Goal: Information Seeking & Learning: Check status

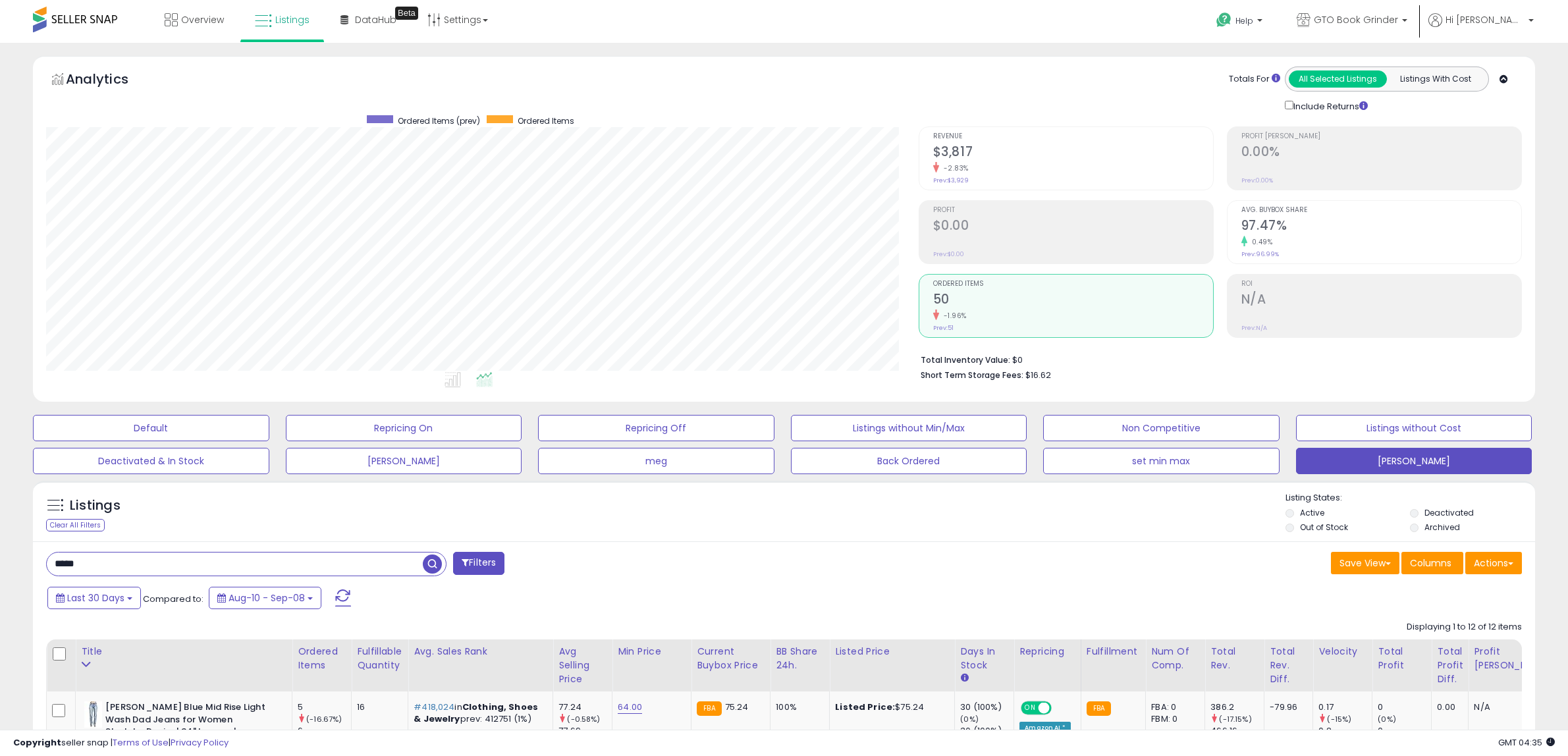
select select "**"
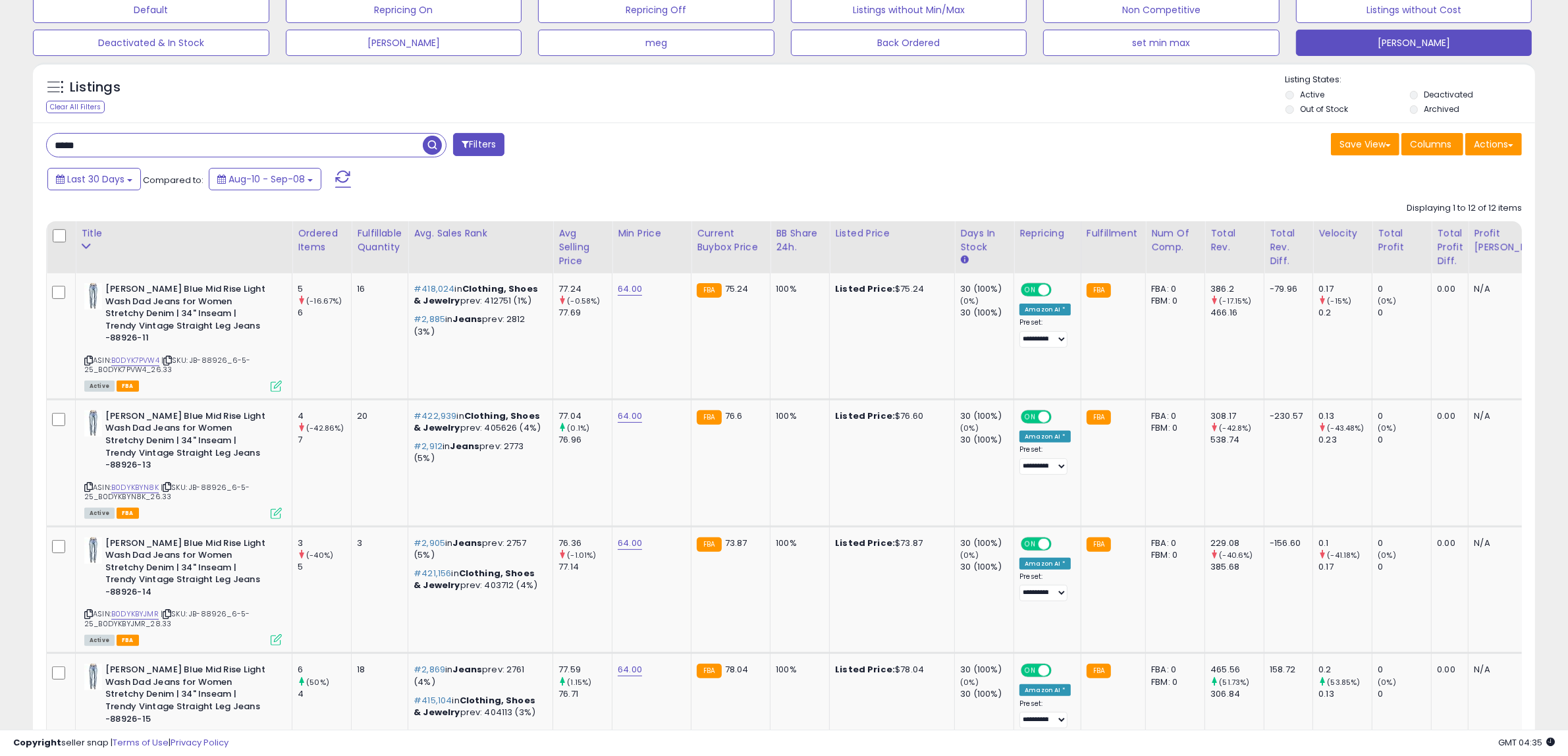
scroll to position [398, 0]
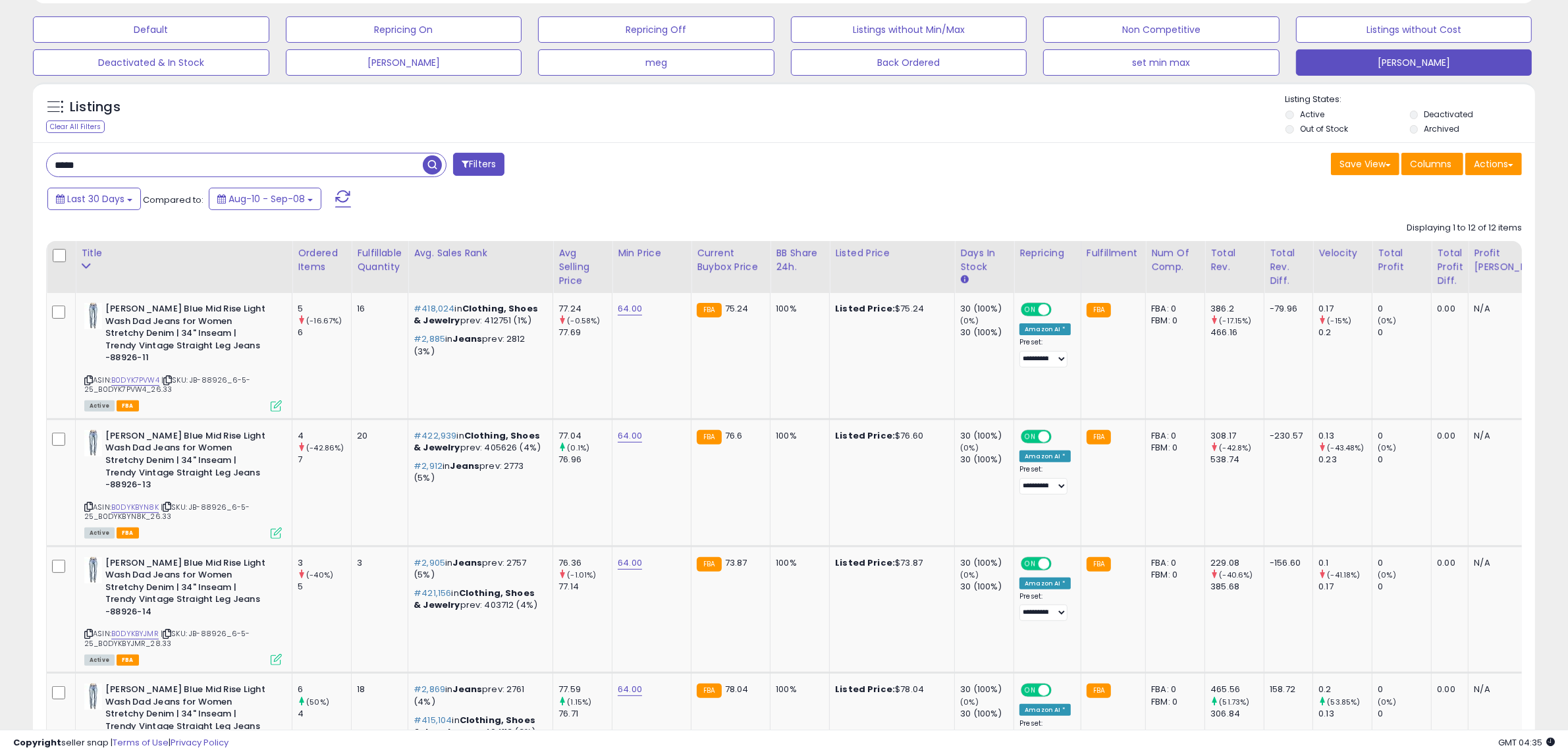
drag, startPoint x: 91, startPoint y: 166, endPoint x: -2, endPoint y: 153, distance: 93.9
click at [120, 192] on span "Last 30 Days" at bounding box center [96, 198] width 57 height 13
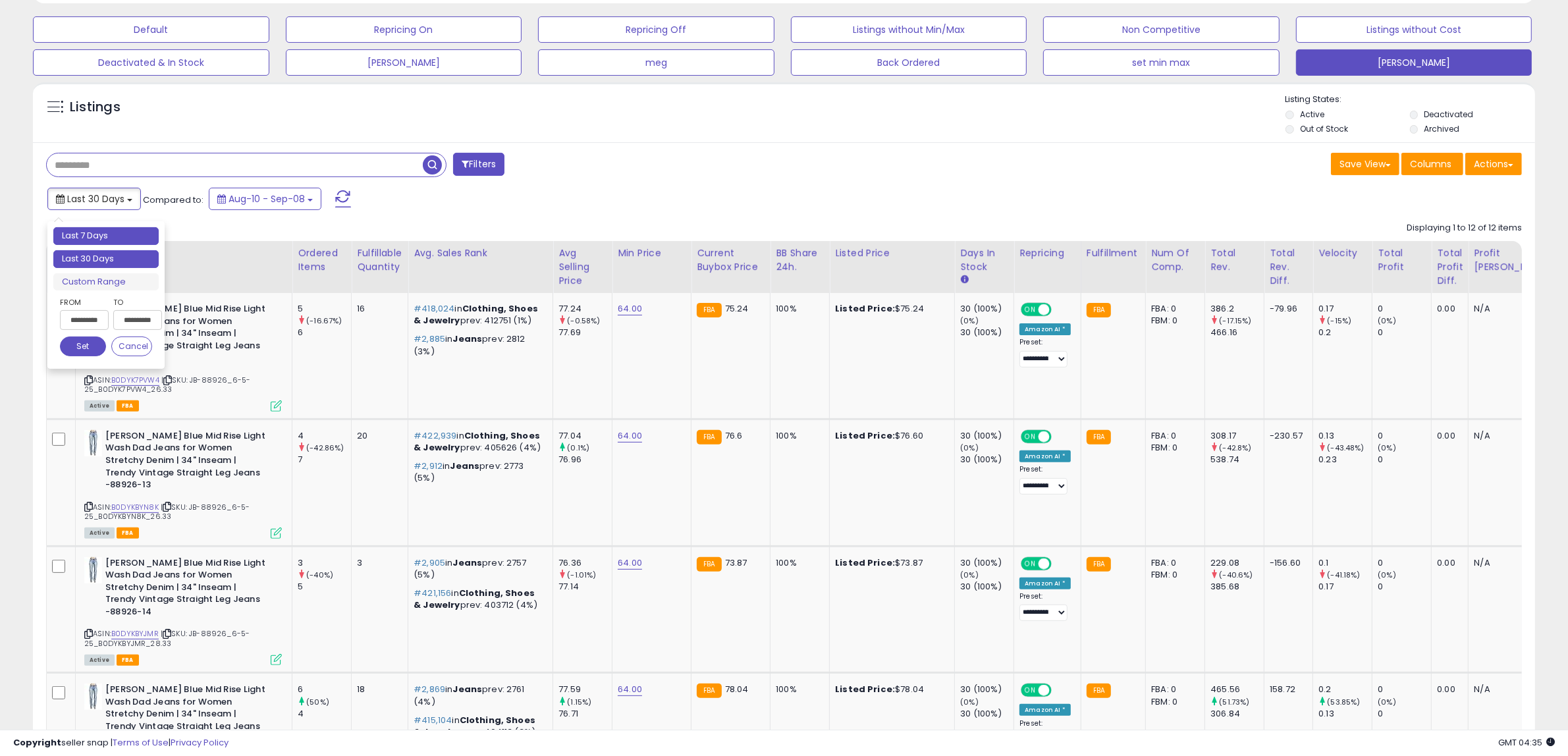
type input "**********"
click at [122, 233] on li "Last 7 Days" at bounding box center [106, 236] width 105 height 18
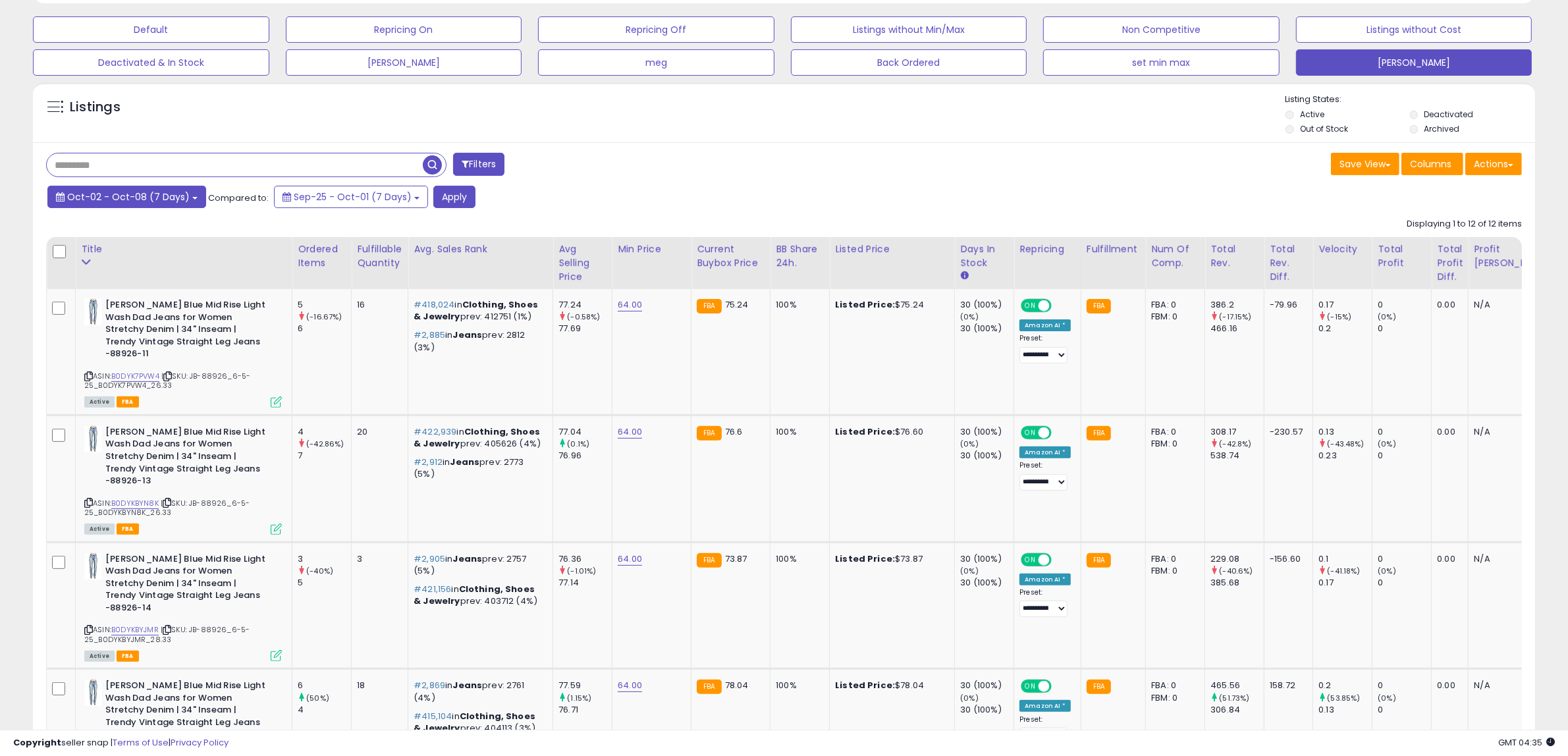
click at [174, 194] on span "Oct-02 - Oct-08 (7 Days)" at bounding box center [128, 197] width 122 height 13
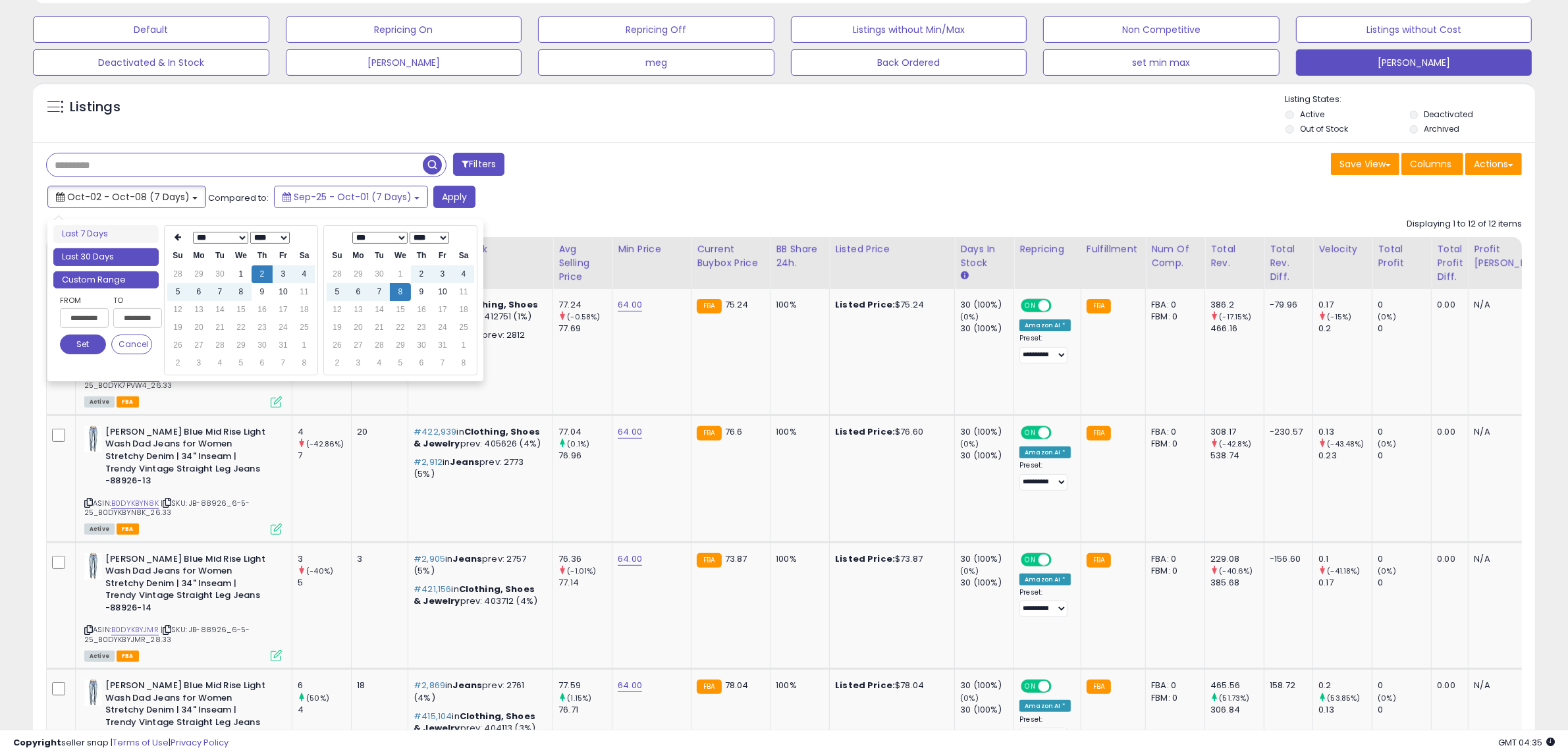
type input "**********"
click at [138, 258] on li "Last 30 Days" at bounding box center [106, 257] width 105 height 18
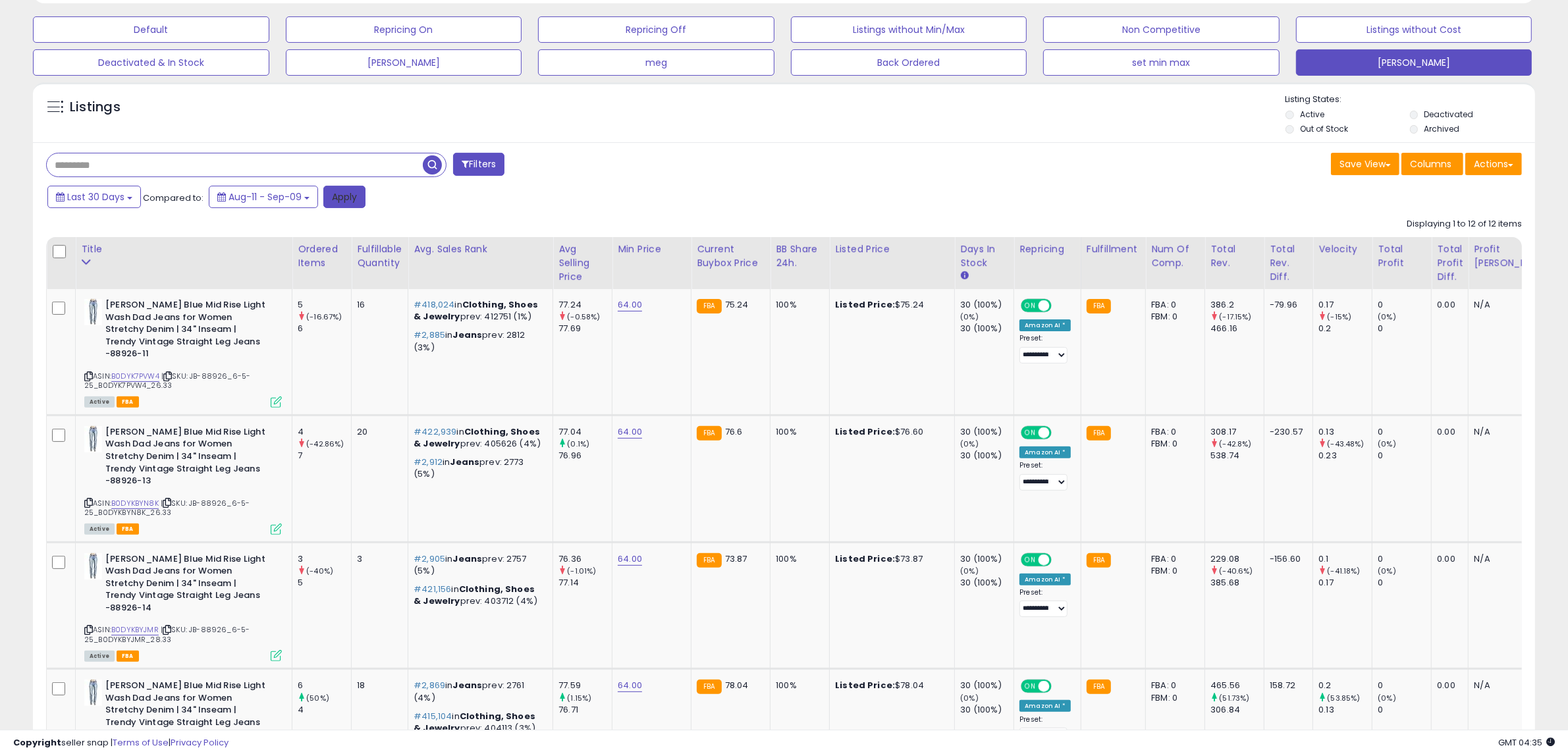
click at [338, 204] on button "Apply" at bounding box center [344, 197] width 42 height 22
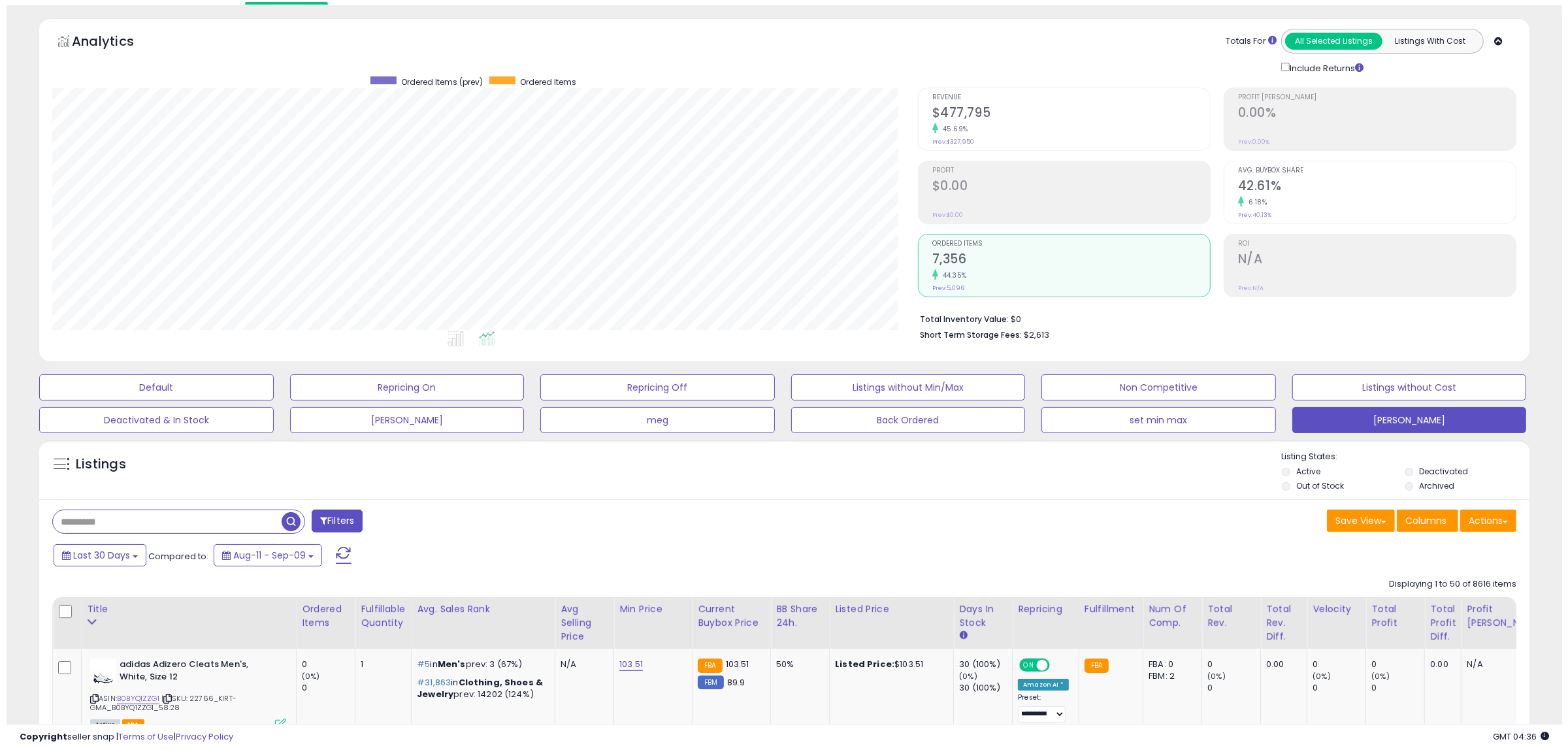
scroll to position [268, 865]
click at [946, 251] on h2 "7,356" at bounding box center [1064, 260] width 278 height 18
click at [118, 526] on input "text" at bounding box center [233, 522] width 373 height 23
type input "****"
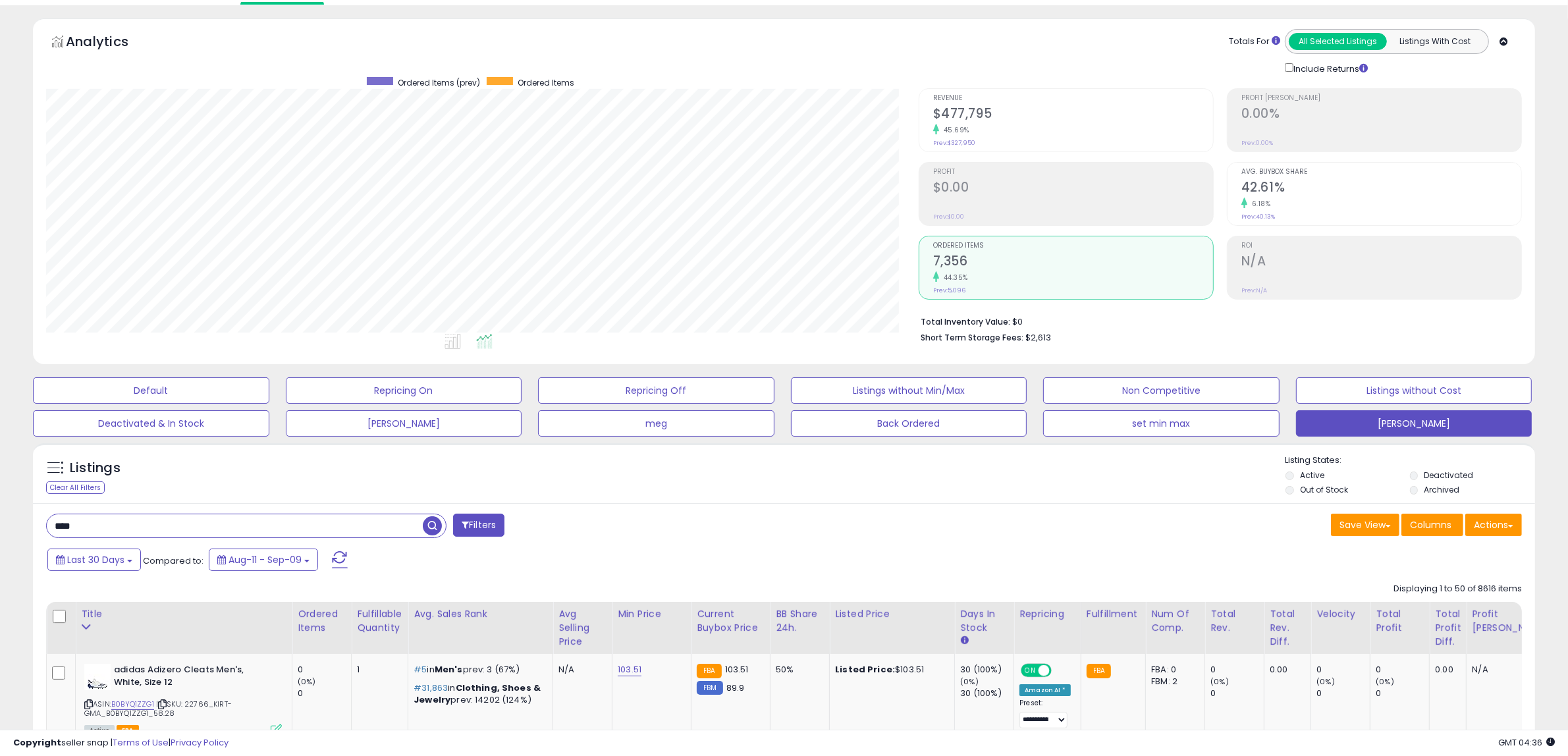
click at [428, 525] on span "button" at bounding box center [433, 526] width 19 height 19
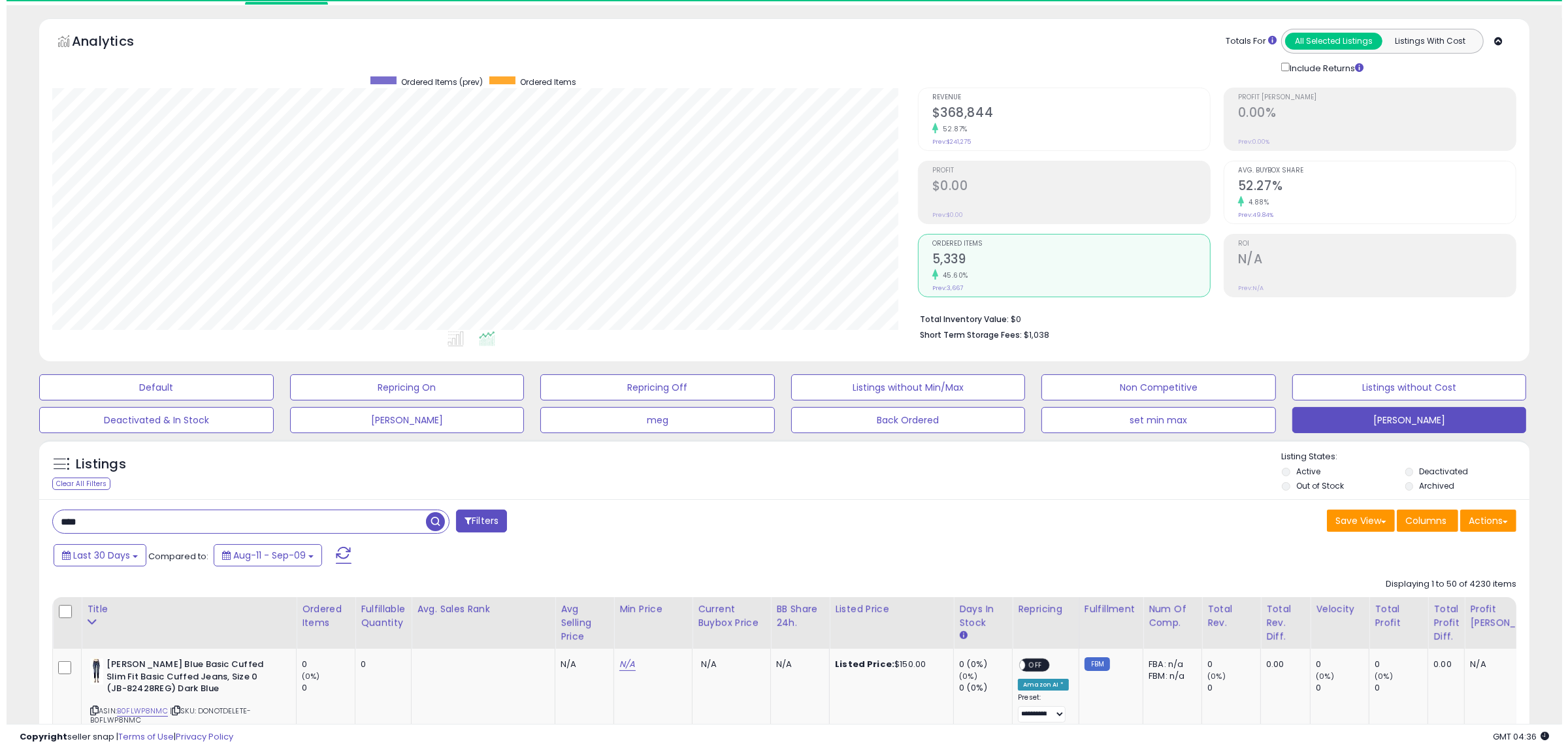
scroll to position [268, 865]
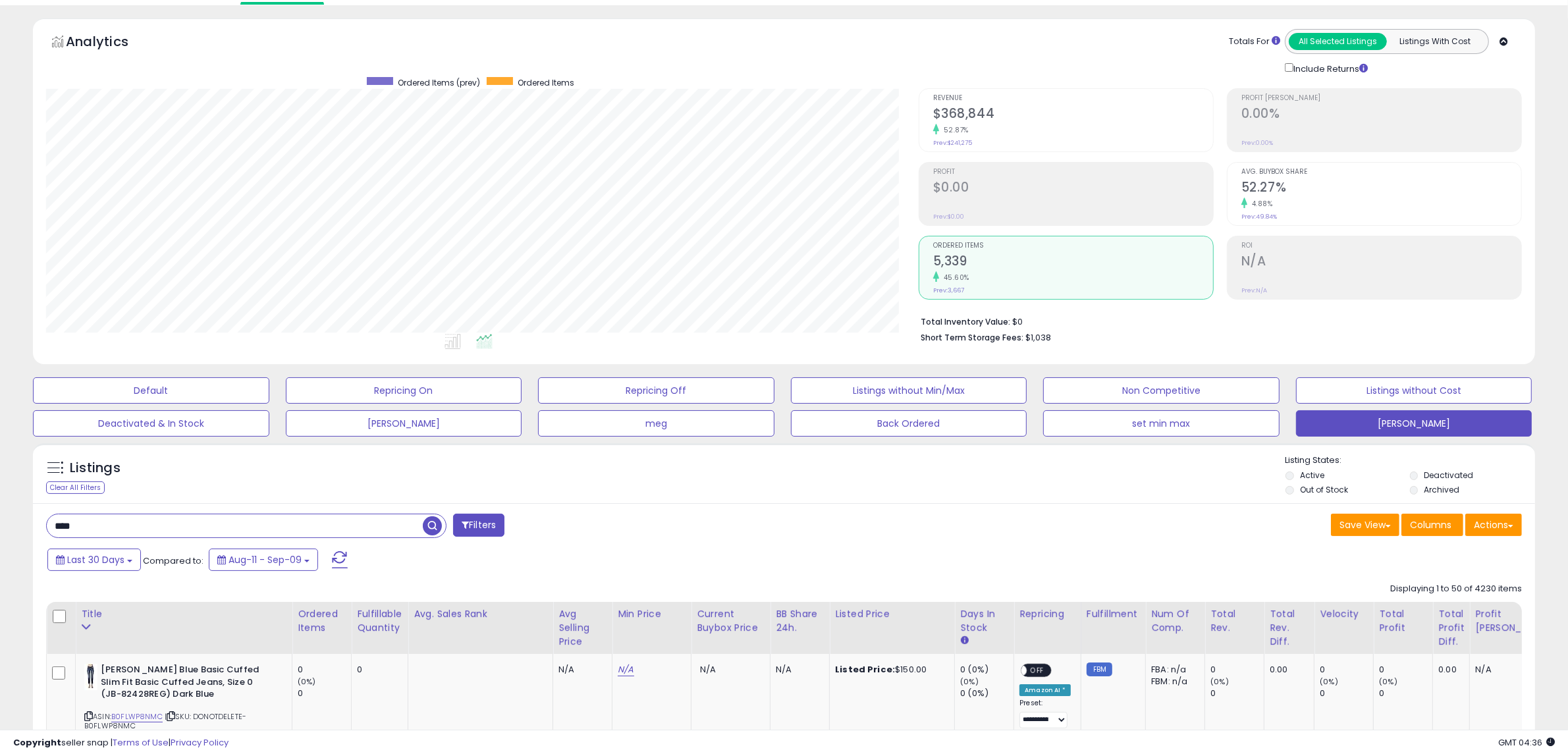
click at [966, 116] on h2 "$368,844" at bounding box center [1073, 115] width 280 height 18
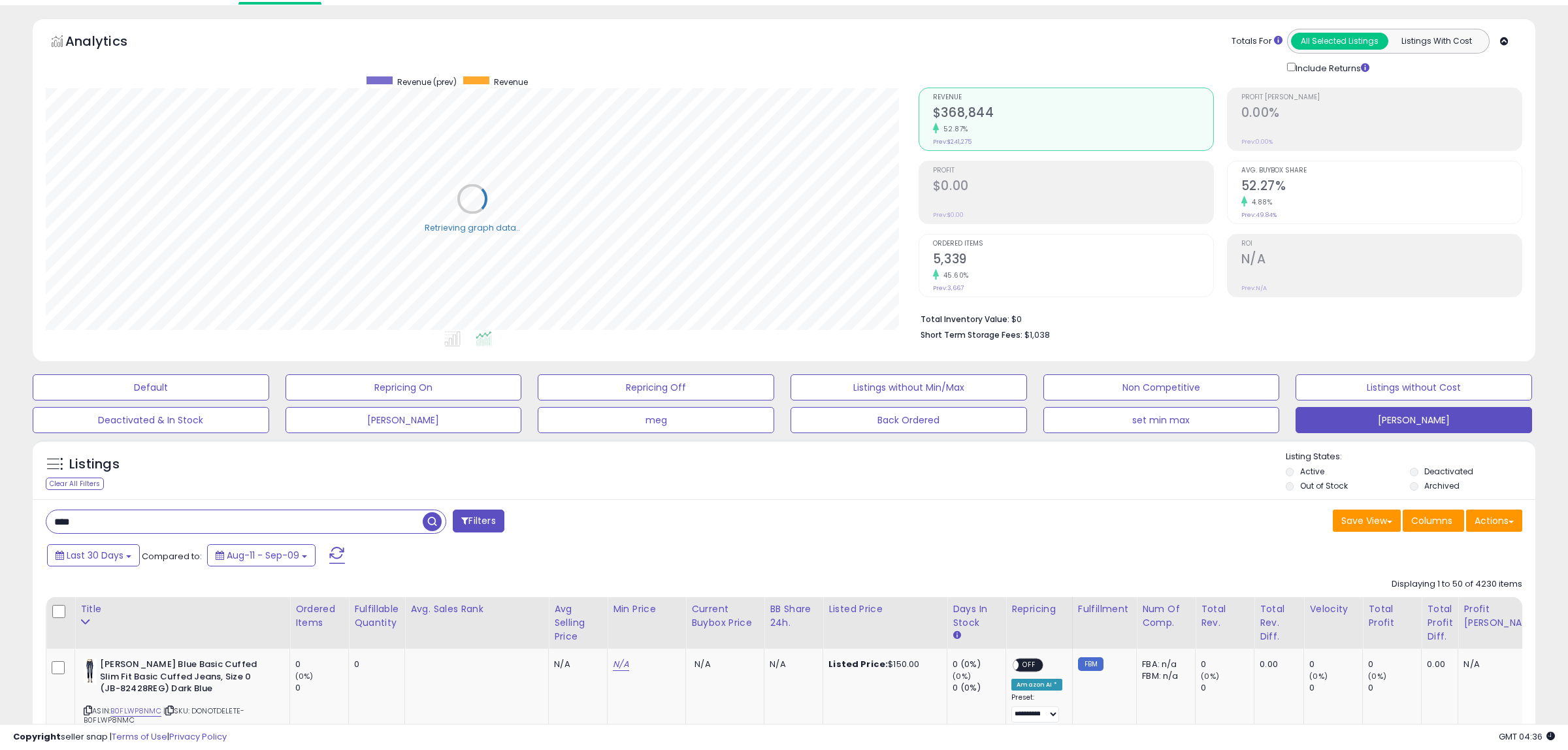
scroll to position [653189, 652419]
click at [942, 245] on span "Ordered Items" at bounding box center [1064, 244] width 278 height 7
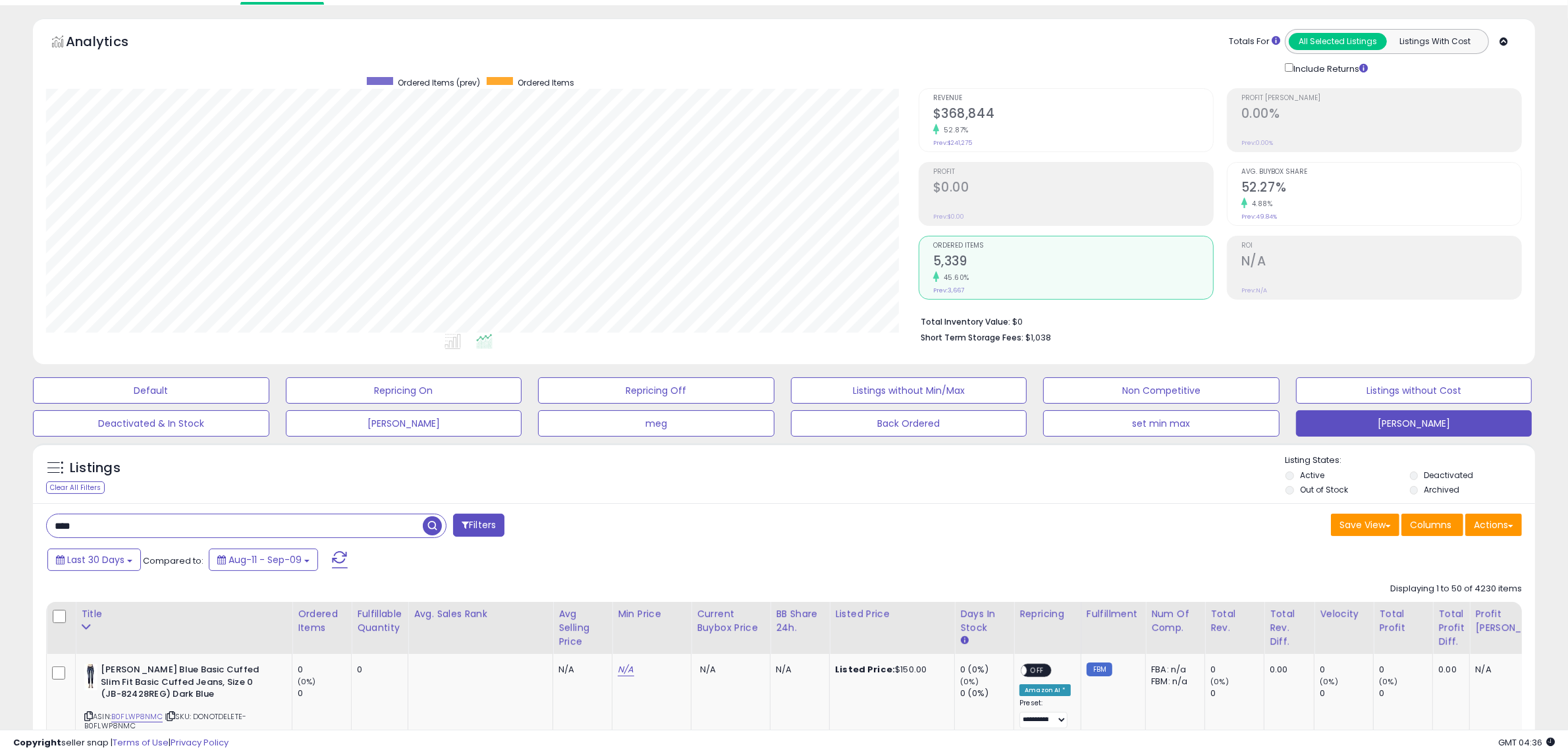
drag, startPoint x: 84, startPoint y: 524, endPoint x: 2, endPoint y: 532, distance: 82.4
click at [428, 527] on span "button" at bounding box center [433, 526] width 19 height 19
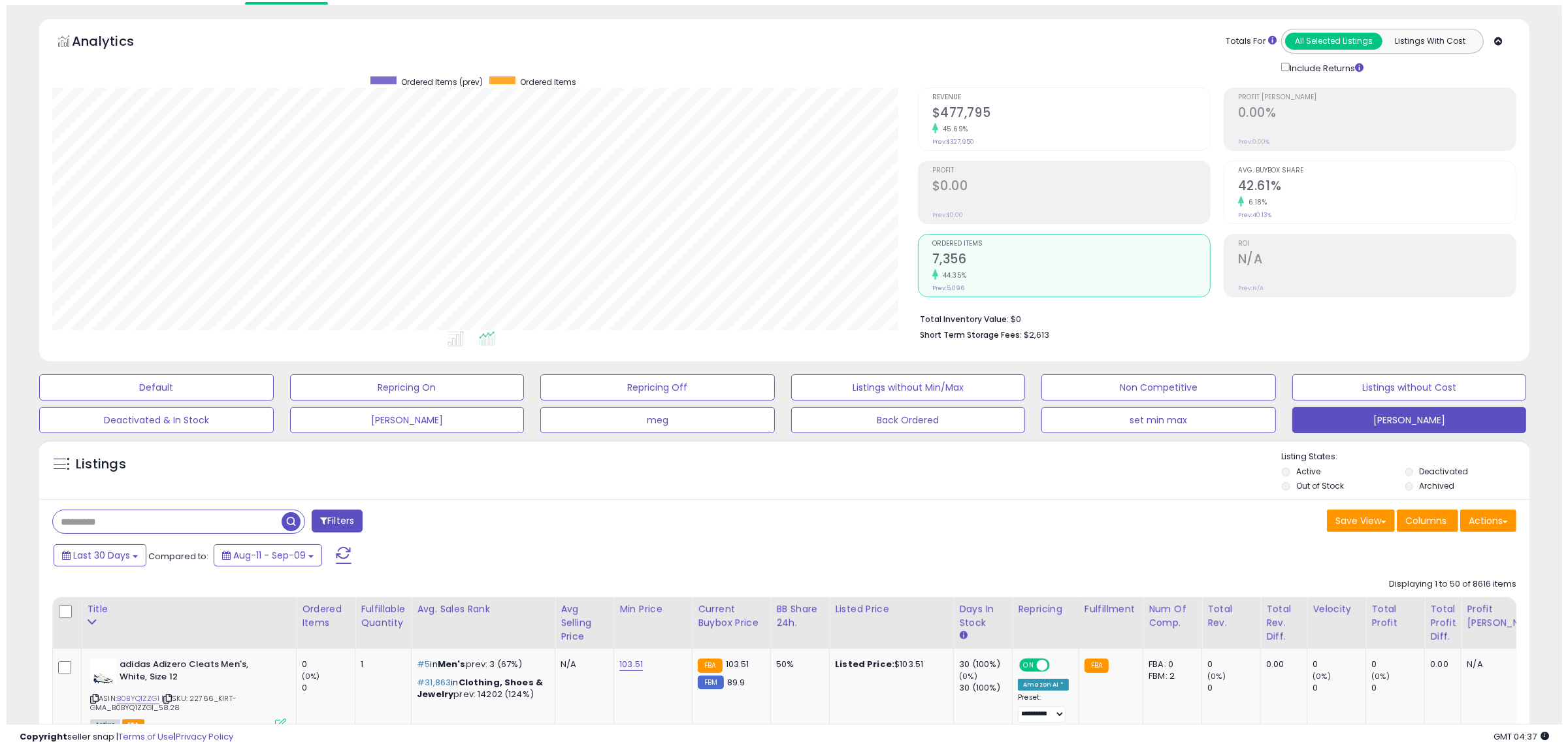
scroll to position [268, 865]
click at [949, 108] on h2 "$477,795" at bounding box center [1064, 114] width 278 height 18
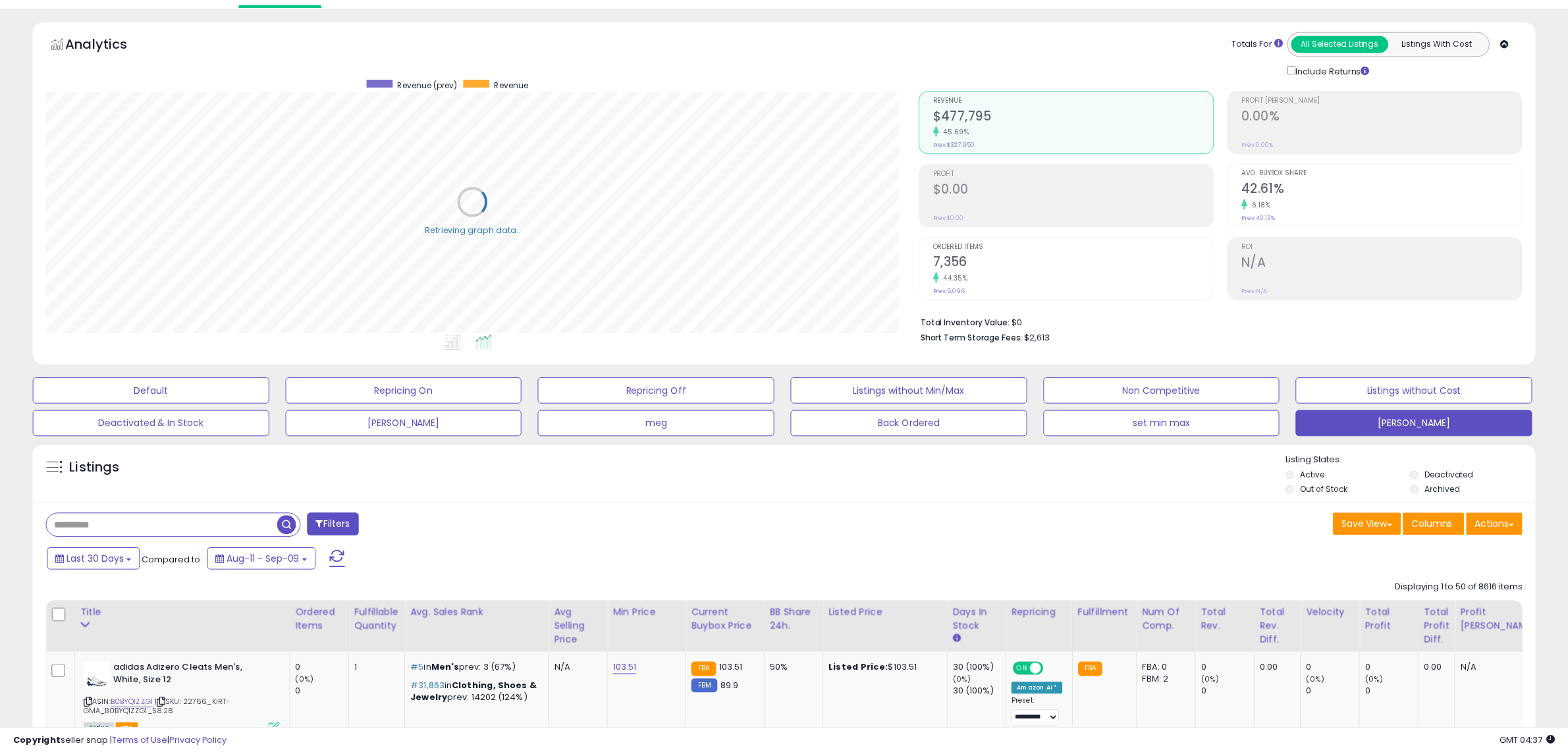
scroll to position [658415, 657799]
